Goal: Information Seeking & Learning: Learn about a topic

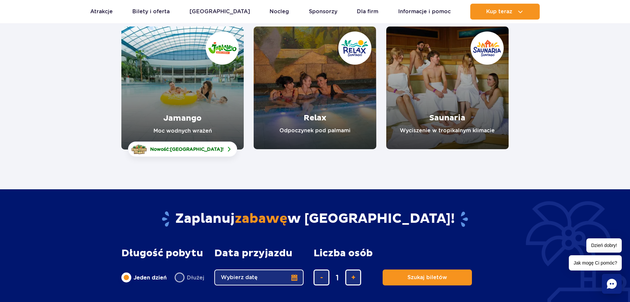
scroll to position [99, 0]
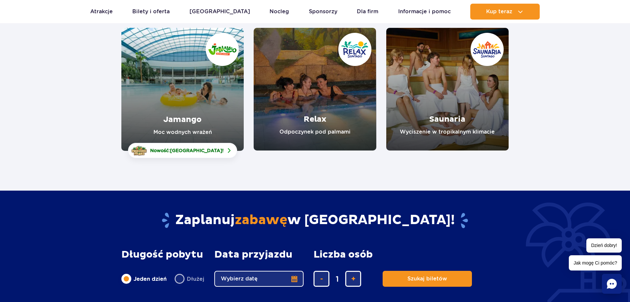
click at [439, 92] on link "Saunaria" at bounding box center [448, 89] width 122 height 122
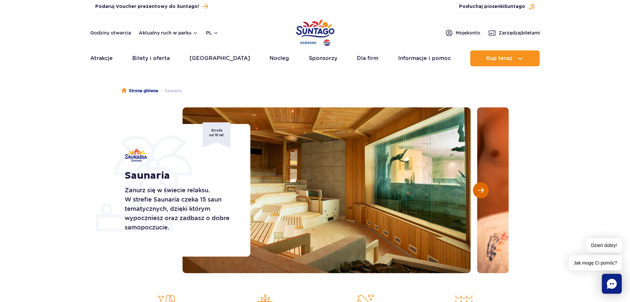
click at [486, 194] on button "Następny slajd" at bounding box center [481, 190] width 16 height 16
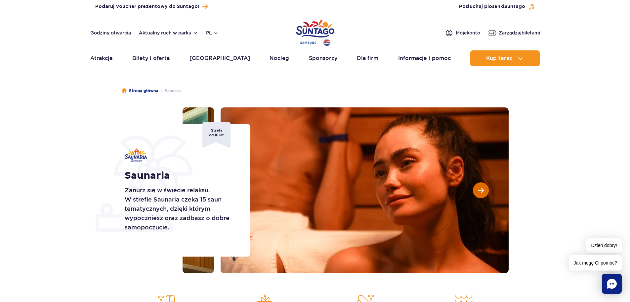
click at [486, 194] on button "Następny slajd" at bounding box center [481, 190] width 16 height 16
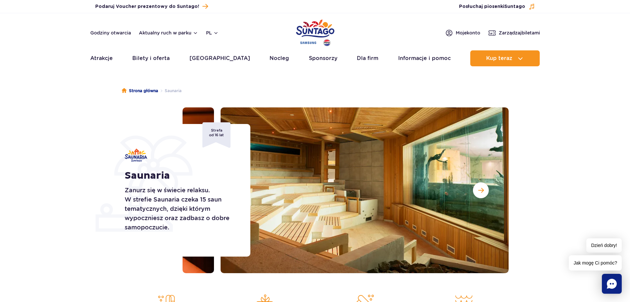
click at [569, 165] on section "Saunaria Zanurz się w świecie relaksu. W strefie Saunaria czeka 15 saun tematyc…" at bounding box center [315, 189] width 630 height 165
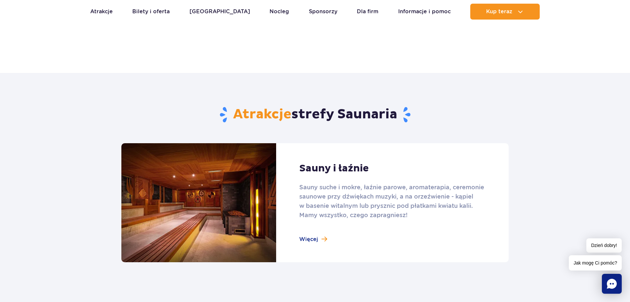
scroll to position [331, 0]
click at [314, 241] on link at bounding box center [315, 201] width 388 height 119
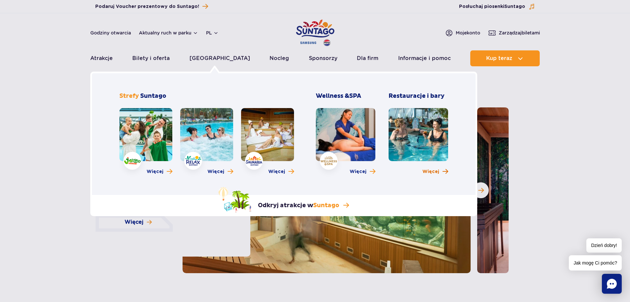
click at [440, 173] on link "Więcej" at bounding box center [436, 171] width 26 height 7
